Goal: Task Accomplishment & Management: Manage account settings

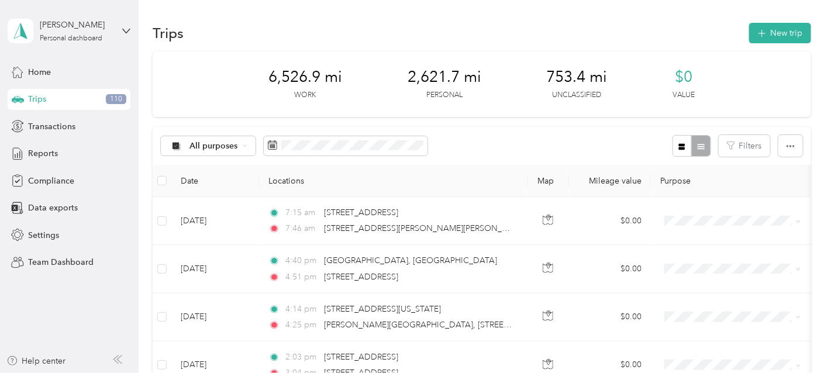
scroll to position [1403, 0]
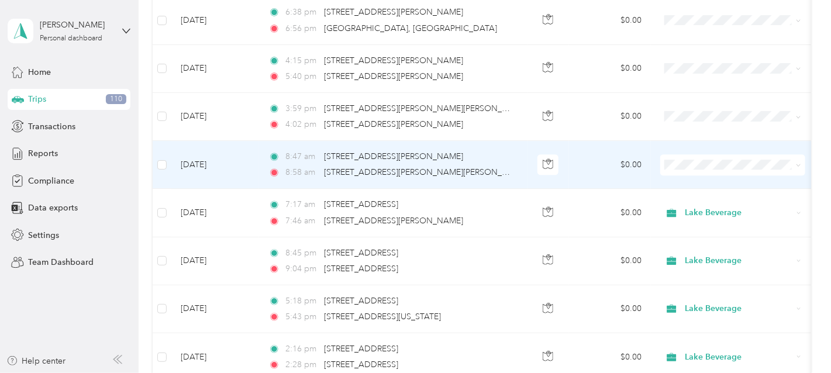
click at [706, 154] on span at bounding box center [732, 164] width 145 height 21
click at [701, 177] on span "Lake Beverage" at bounding box center [743, 181] width 108 height 12
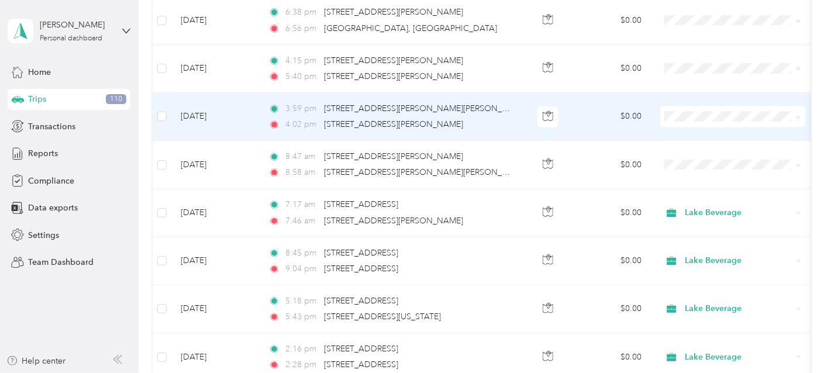
click at [705, 132] on span "Lake Beverage" at bounding box center [743, 131] width 108 height 12
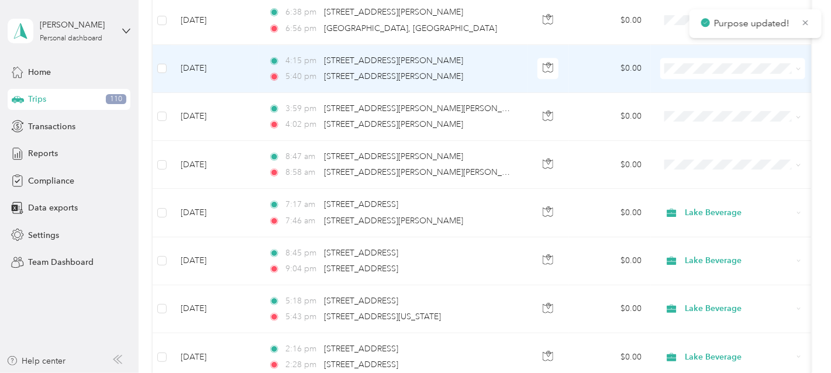
click at [705, 79] on span "Lake Beverage" at bounding box center [743, 85] width 108 height 12
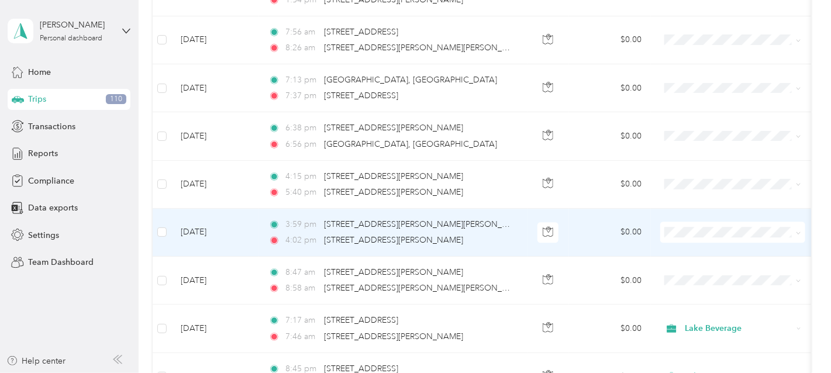
scroll to position [1247, 0]
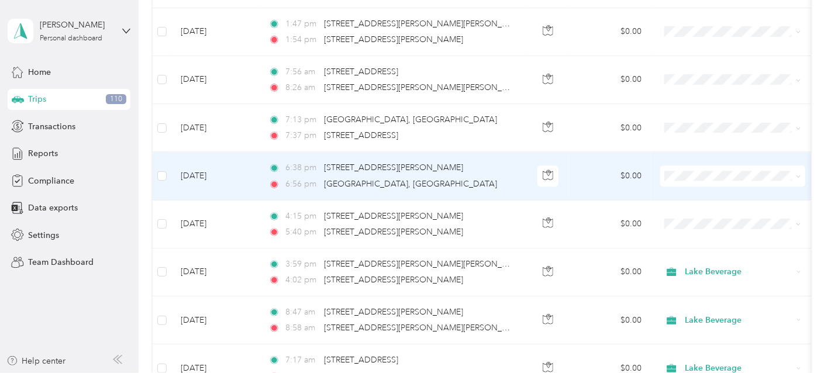
click at [695, 215] on li "Personal" at bounding box center [732, 210] width 145 height 20
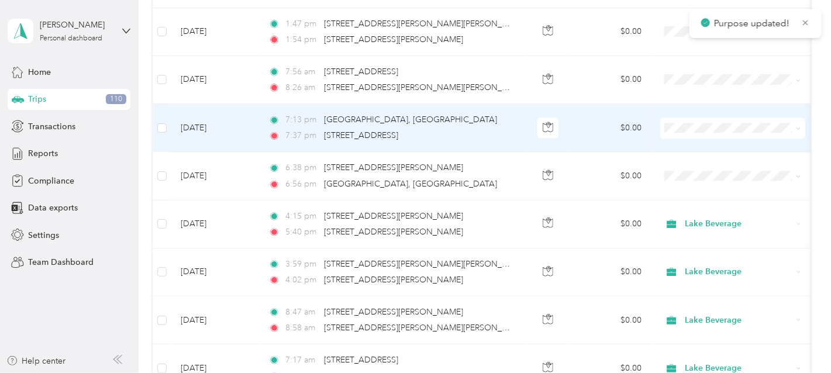
click at [685, 168] on span "Personal" at bounding box center [732, 166] width 129 height 12
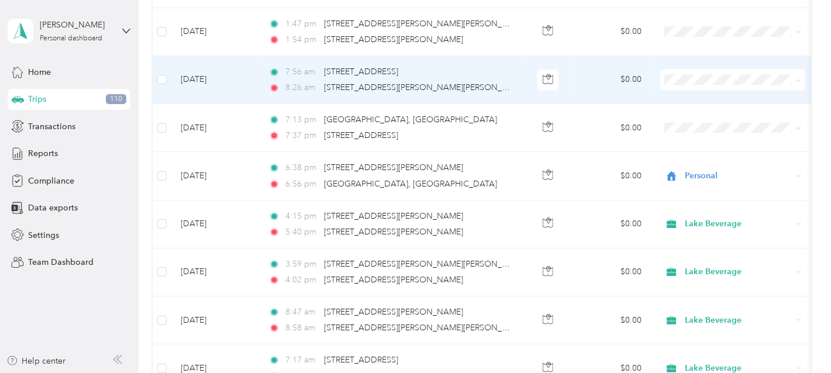
click at [688, 96] on span "Lake Beverage" at bounding box center [732, 97] width 129 height 12
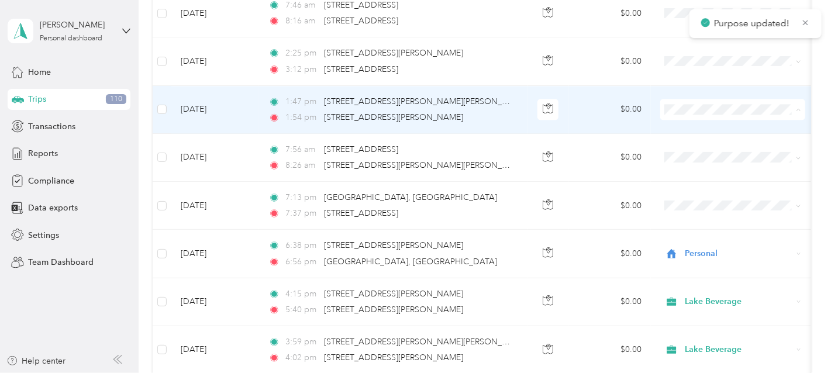
click at [691, 121] on span "Lake Beverage" at bounding box center [743, 127] width 108 height 12
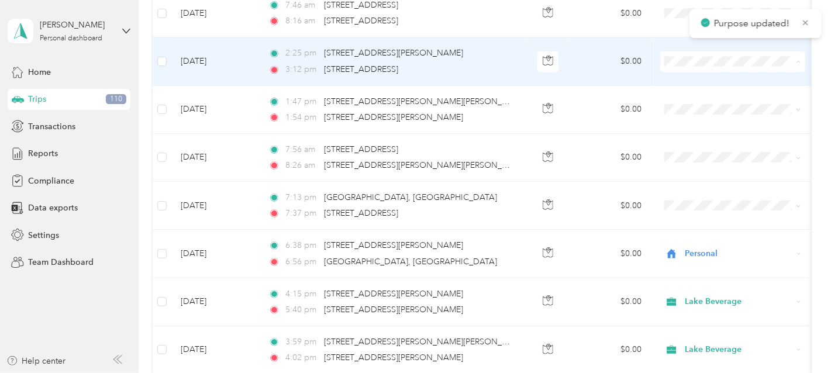
click at [692, 80] on span "Lake Beverage" at bounding box center [743, 79] width 108 height 12
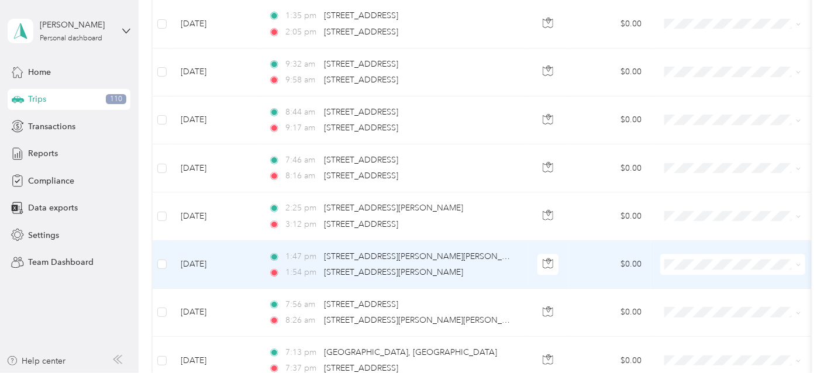
scroll to position [1013, 0]
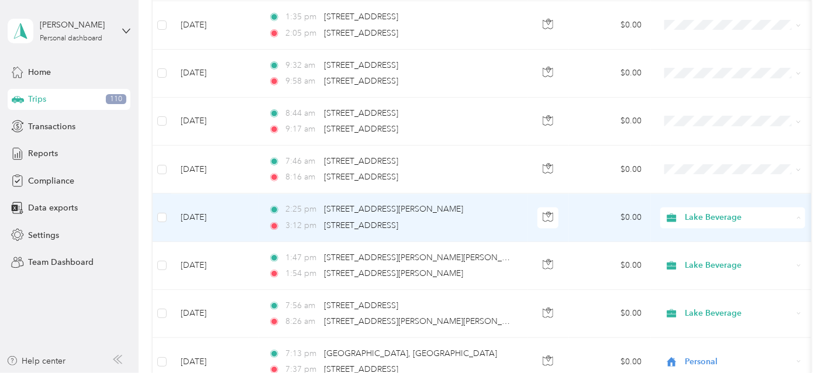
click at [693, 251] on span "Personal" at bounding box center [743, 255] width 108 height 12
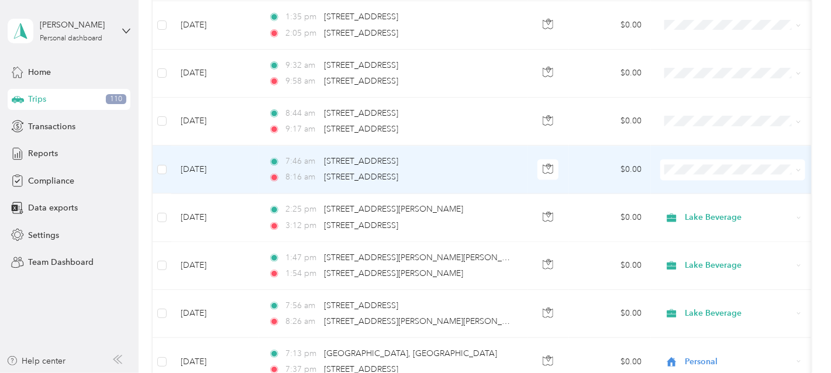
click at [697, 206] on span "Personal" at bounding box center [743, 206] width 108 height 12
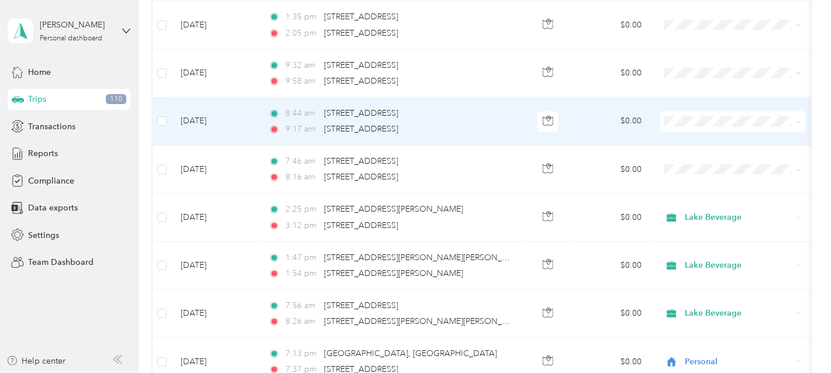
click at [692, 157] on span "Personal" at bounding box center [743, 159] width 108 height 12
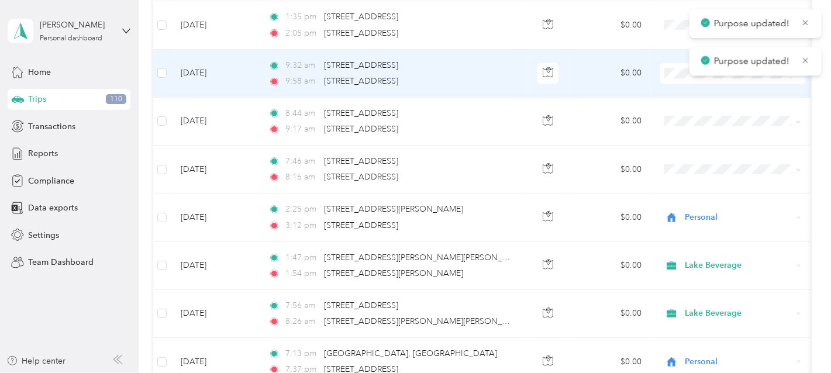
click at [682, 80] on td at bounding box center [733, 74] width 164 height 48
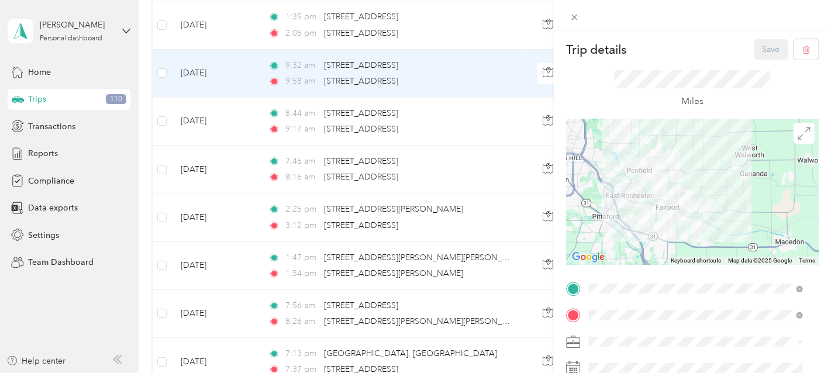
click at [516, 161] on div "Trip details Save This trip cannot be edited because it is either under review,…" at bounding box center [415, 186] width 831 height 373
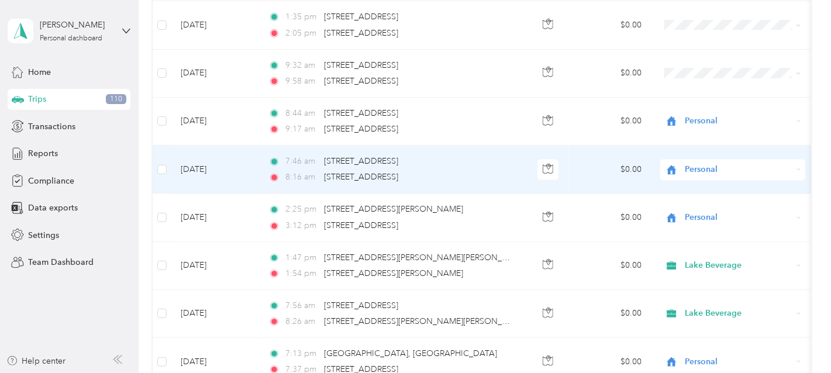
click at [678, 165] on icon at bounding box center [671, 169] width 15 height 9
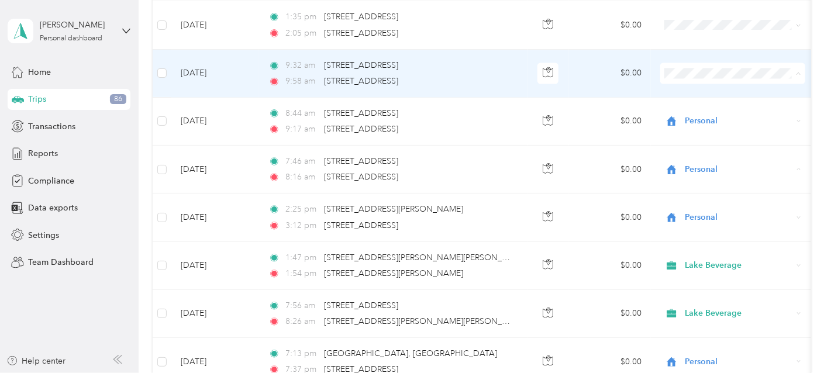
click at [697, 110] on span "Personal" at bounding box center [743, 111] width 108 height 12
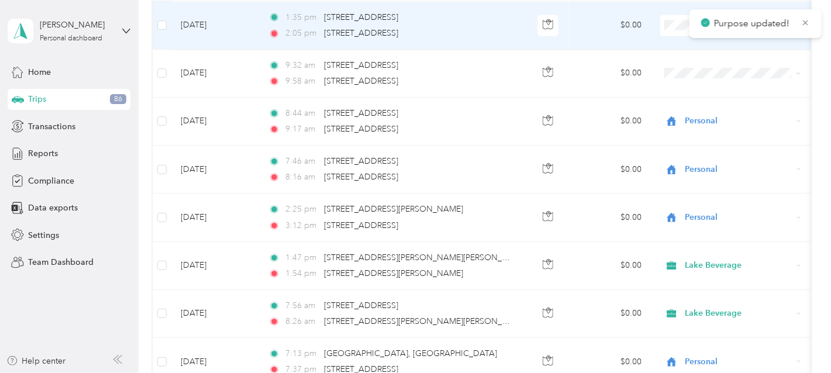
click at [662, 18] on span at bounding box center [732, 25] width 145 height 21
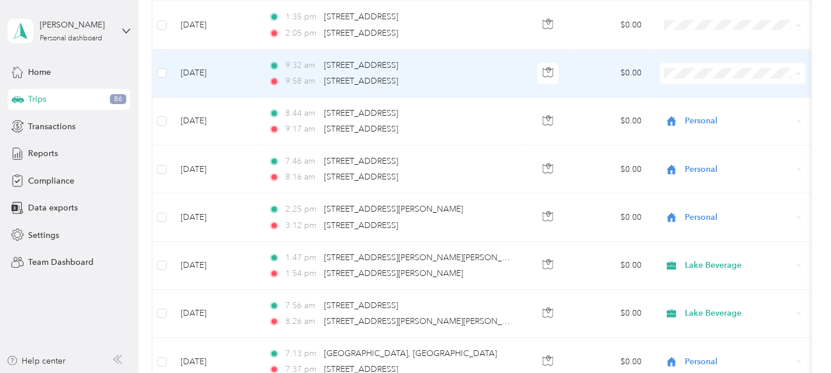
click at [697, 105] on li "Personal" at bounding box center [732, 111] width 145 height 20
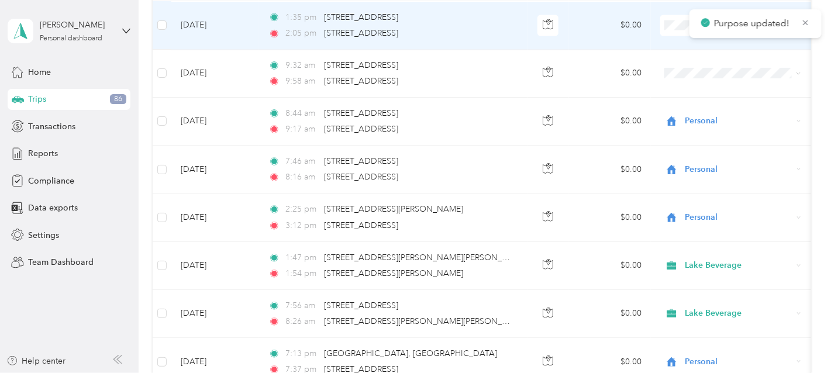
click at [699, 58] on span "Personal" at bounding box center [743, 63] width 108 height 12
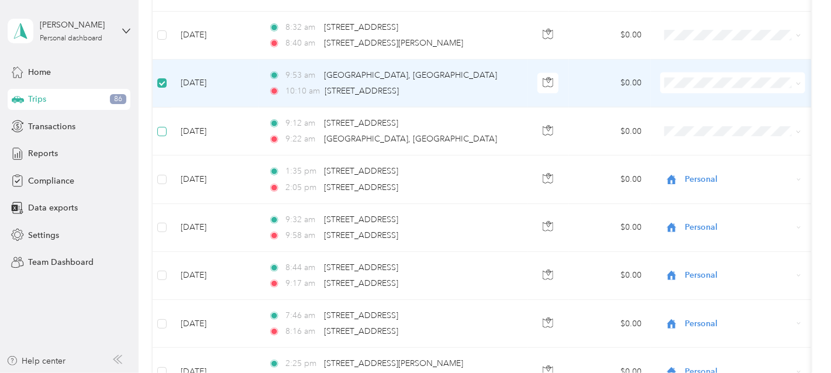
scroll to position [857, 0]
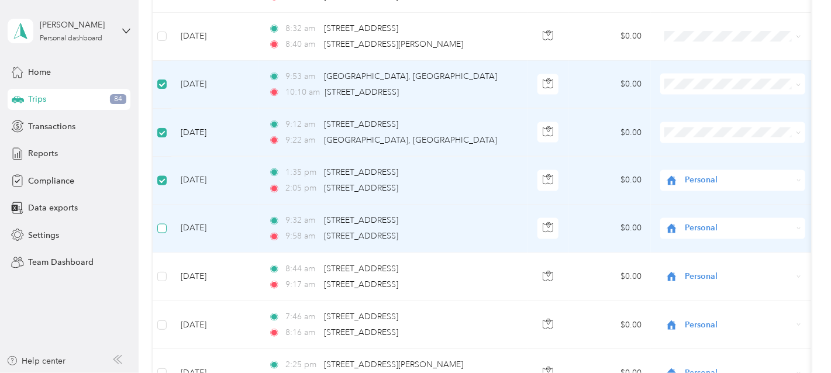
click at [163, 222] on label at bounding box center [161, 228] width 9 height 13
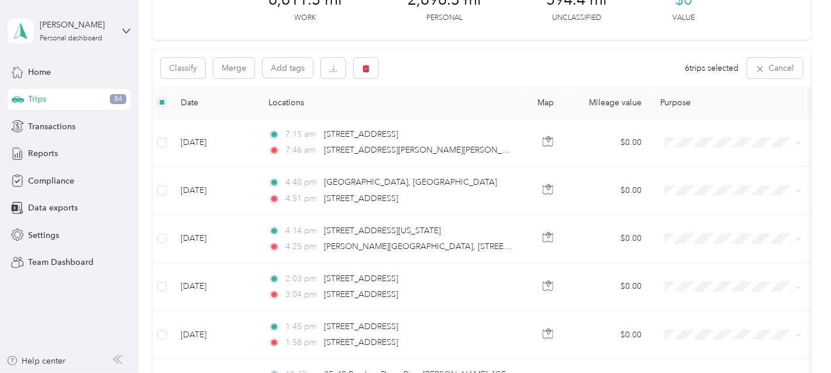
scroll to position [0, 0]
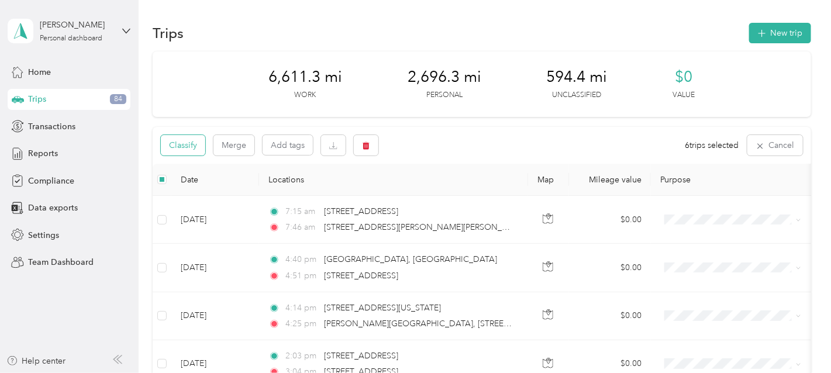
click at [177, 145] on button "Classify" at bounding box center [183, 145] width 44 height 20
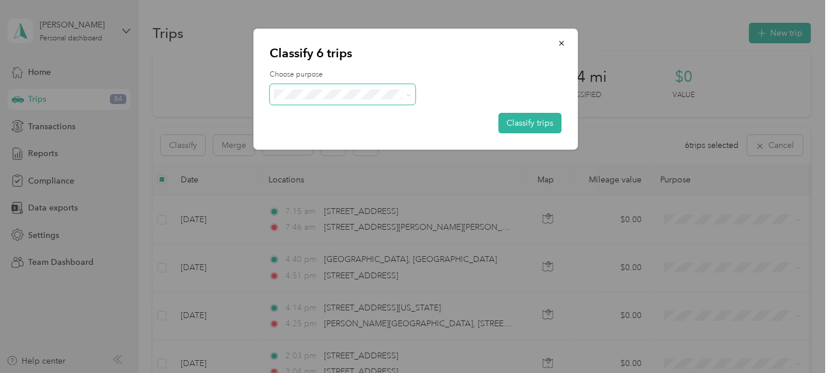
click at [332, 100] on span at bounding box center [343, 94] width 146 height 20
click at [409, 96] on icon at bounding box center [408, 94] width 5 height 5
click at [392, 129] on li "Personal" at bounding box center [343, 136] width 146 height 20
click at [512, 127] on button "Classify trips" at bounding box center [529, 123] width 63 height 20
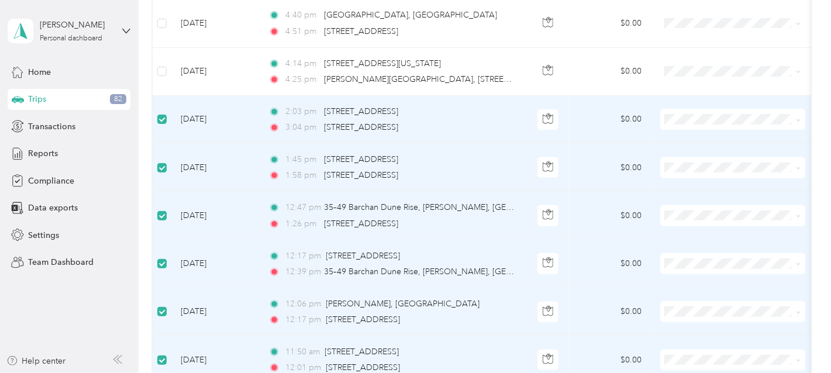
scroll to position [155, 0]
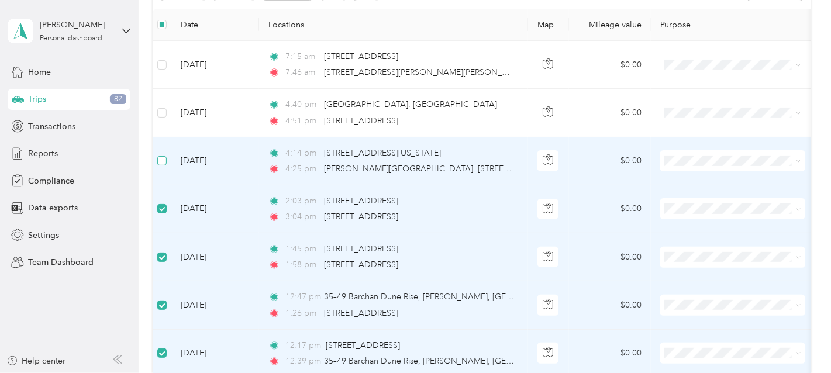
click at [159, 165] on label at bounding box center [161, 160] width 9 height 13
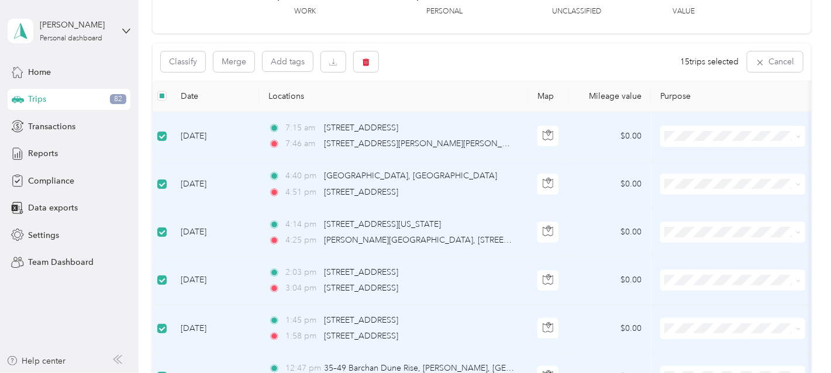
scroll to position [0, 0]
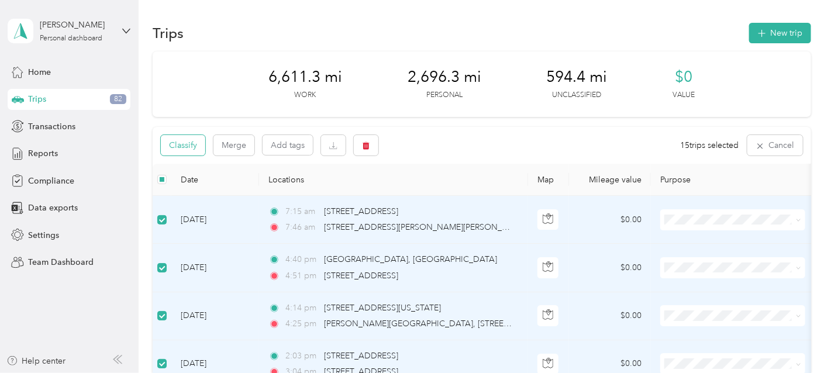
click at [184, 146] on button "Classify" at bounding box center [183, 145] width 44 height 20
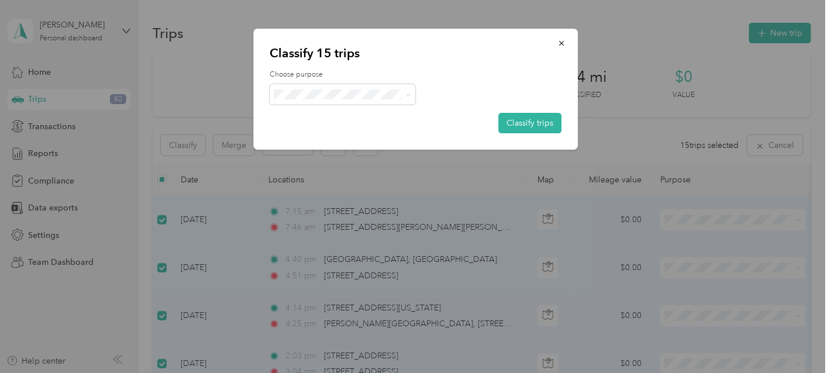
click at [329, 131] on span "Personal" at bounding box center [347, 136] width 96 height 12
click at [500, 122] on button "Classify trips" at bounding box center [529, 123] width 63 height 20
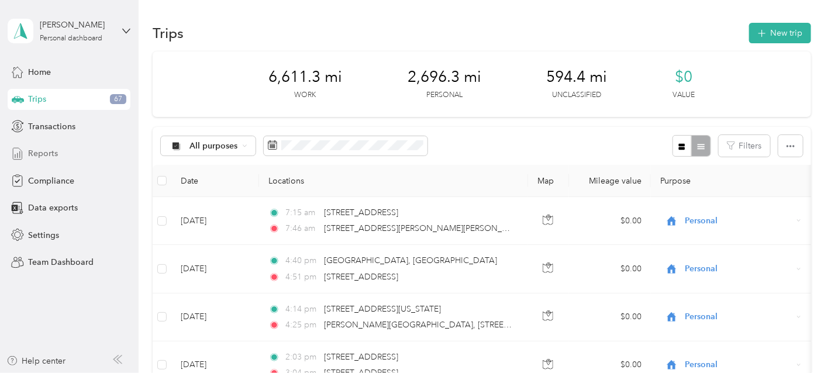
click at [54, 154] on span "Reports" at bounding box center [43, 153] width 30 height 12
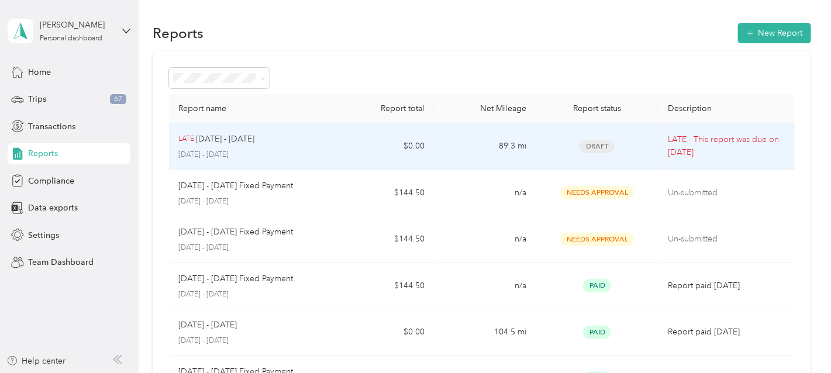
click at [467, 161] on td "89.3 mi" at bounding box center [485, 146] width 102 height 47
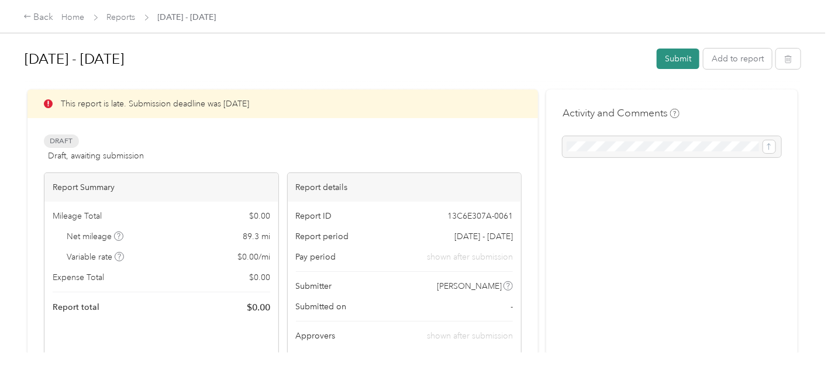
click at [669, 61] on button "Submit" at bounding box center [678, 59] width 43 height 20
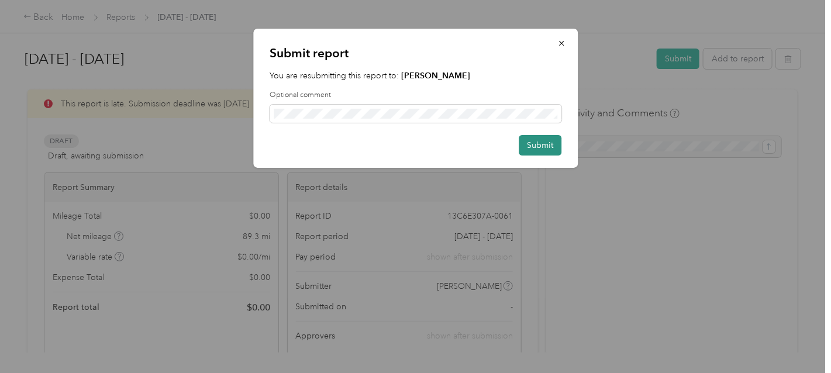
click at [537, 146] on button "Submit" at bounding box center [540, 145] width 43 height 20
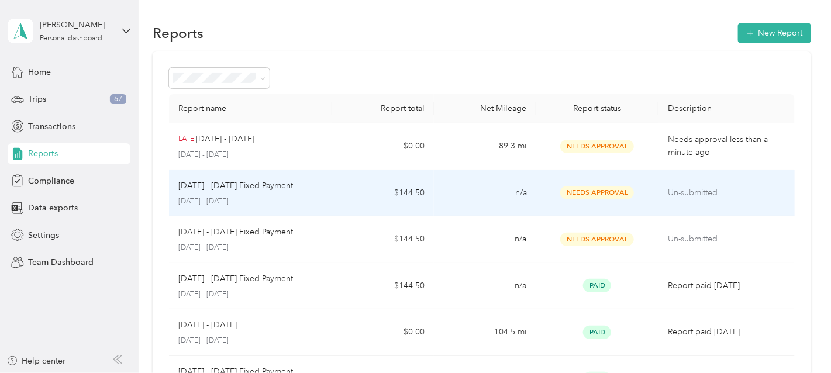
click at [466, 199] on td "n/a" at bounding box center [485, 193] width 102 height 47
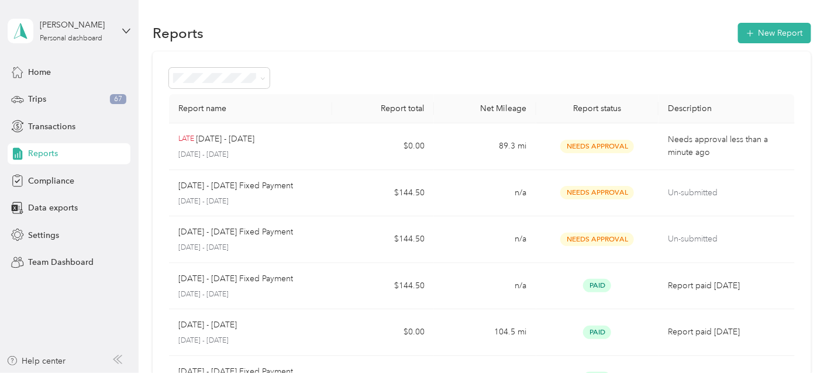
click at [79, 154] on div "Reports" at bounding box center [69, 153] width 123 height 21
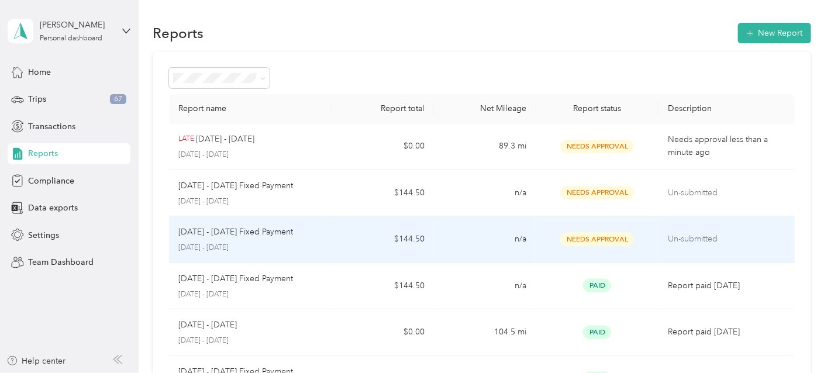
click at [352, 221] on td "$144.50" at bounding box center [383, 239] width 102 height 47
